Goal: Information Seeking & Learning: Understand process/instructions

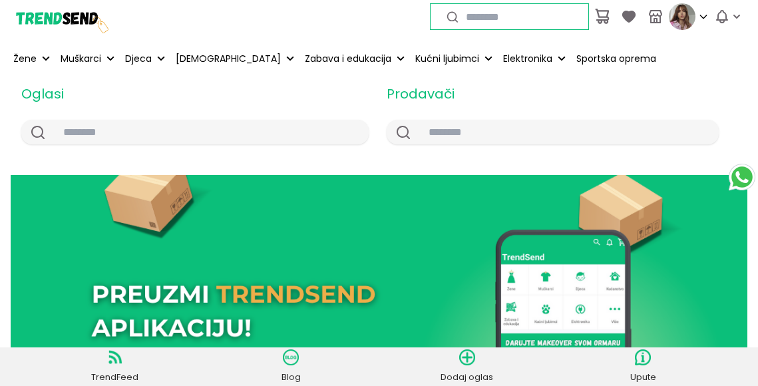
scroll to position [8294, 0]
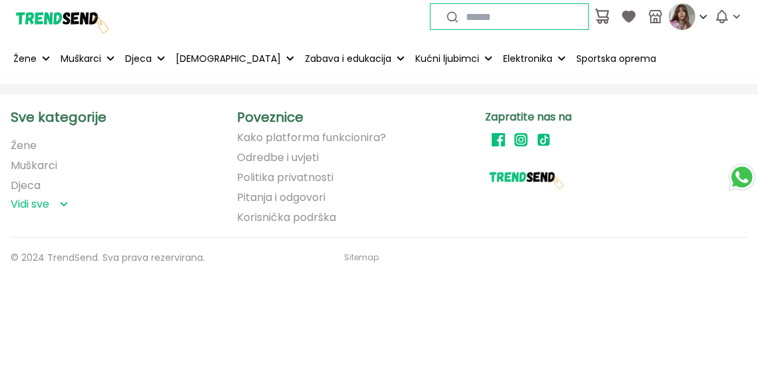
click at [280, 197] on link "Pitanja i odgovori" at bounding box center [281, 198] width 89 height 12
click at [288, 220] on link "Korisnička podrška" at bounding box center [286, 218] width 99 height 12
click at [267, 152] on link "Odredbe i uvjeti" at bounding box center [278, 158] width 82 height 12
